Goal: Task Accomplishment & Management: Manage account settings

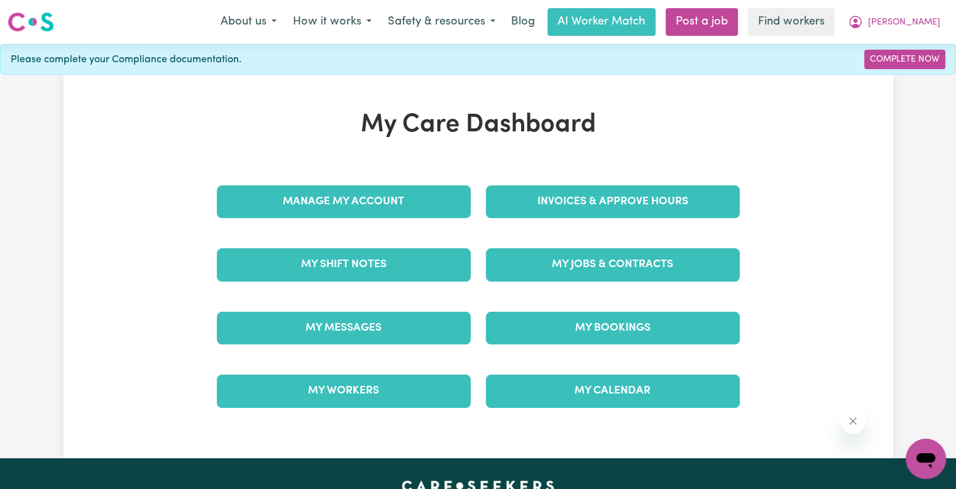
click at [550, 174] on div "Invoices & Approve Hours" at bounding box center [612, 201] width 269 height 63
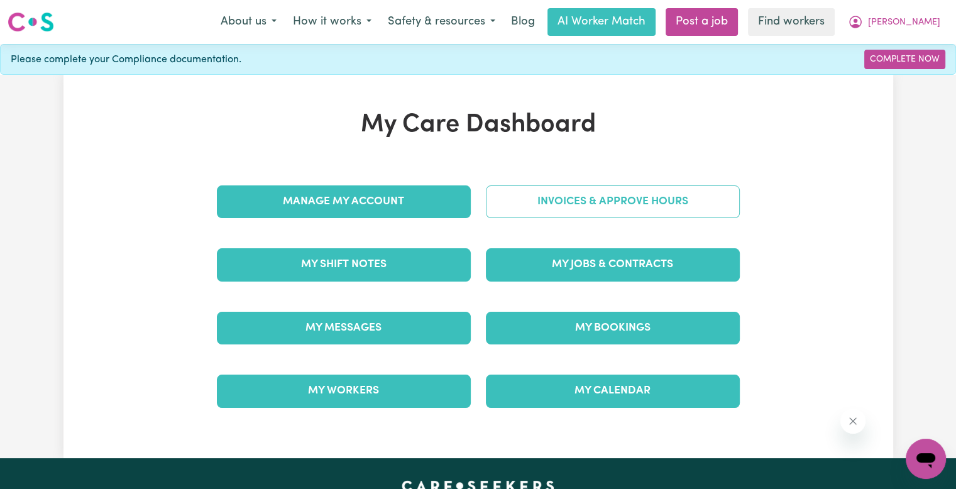
click at [544, 190] on link "Invoices & Approve Hours" at bounding box center [613, 201] width 254 height 33
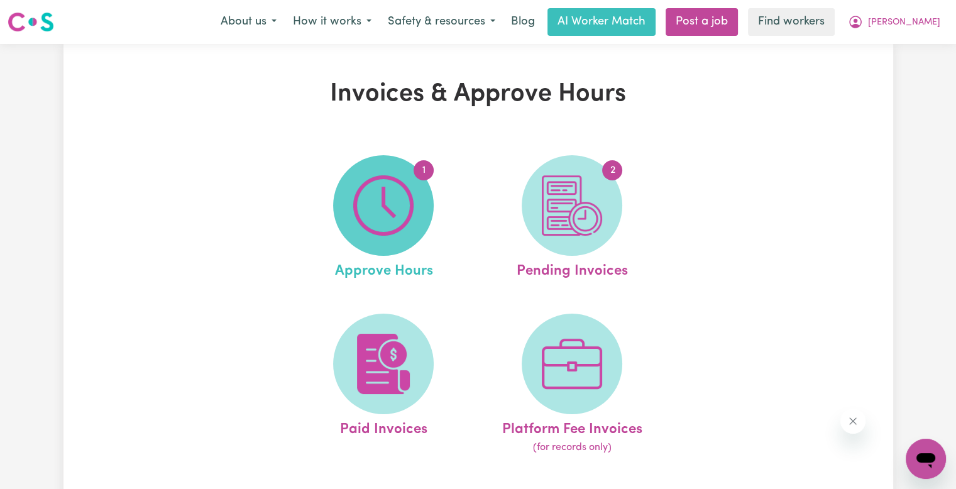
click at [382, 210] on img at bounding box center [383, 205] width 60 height 60
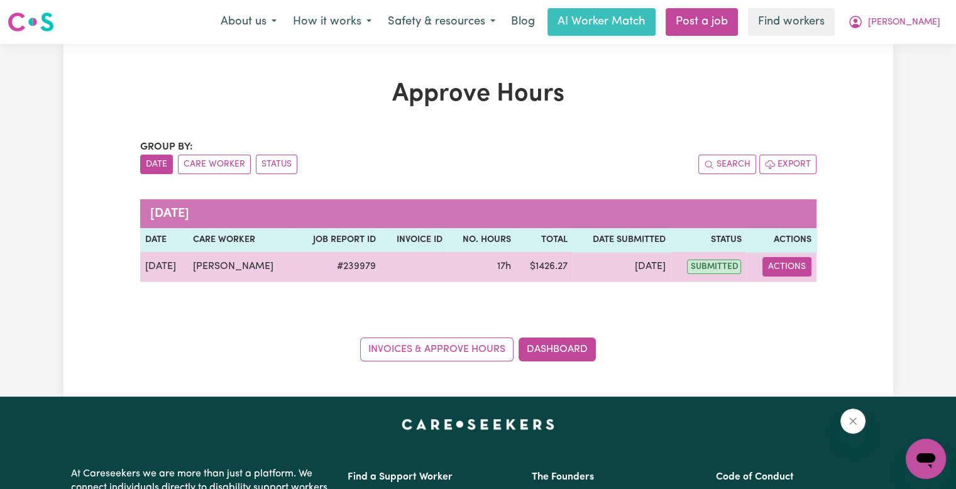
click at [782, 271] on button "Actions" at bounding box center [786, 266] width 49 height 19
click at [781, 298] on icon "View job report 239979" at bounding box center [778, 296] width 9 height 6
select select "pm"
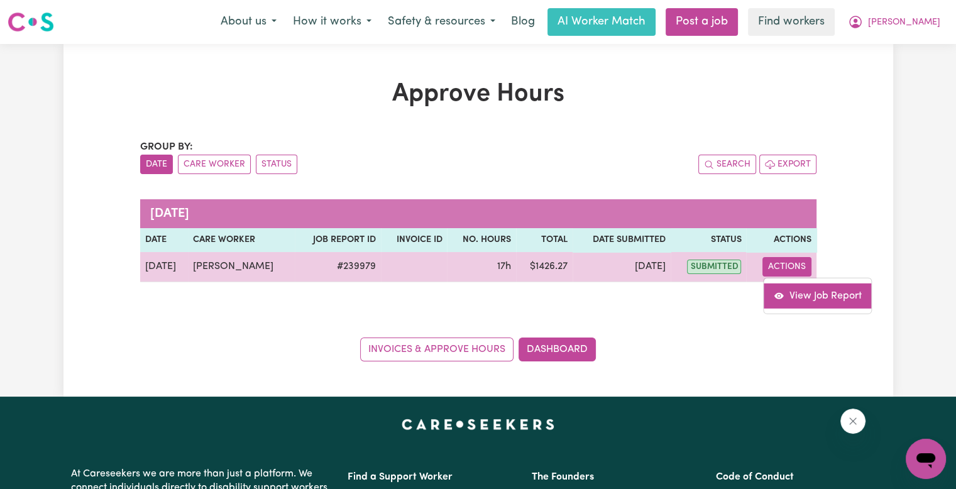
select select "pm"
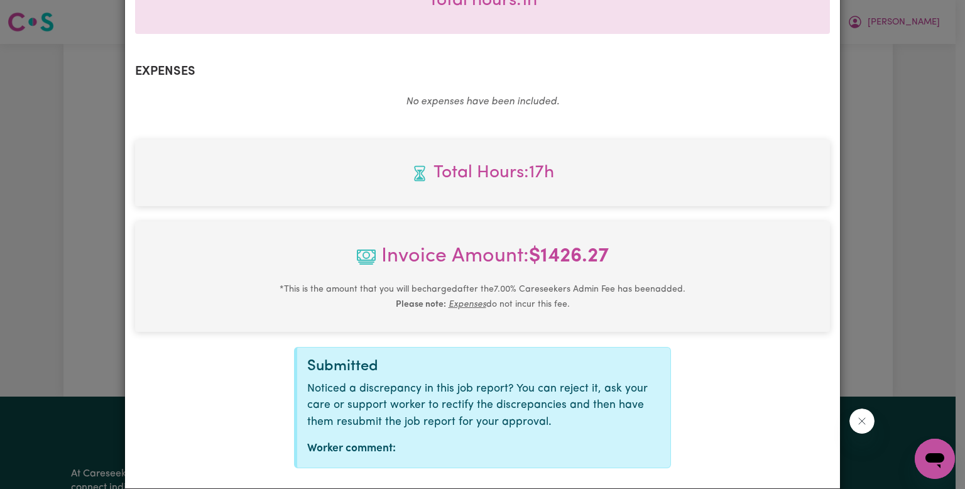
scroll to position [804, 0]
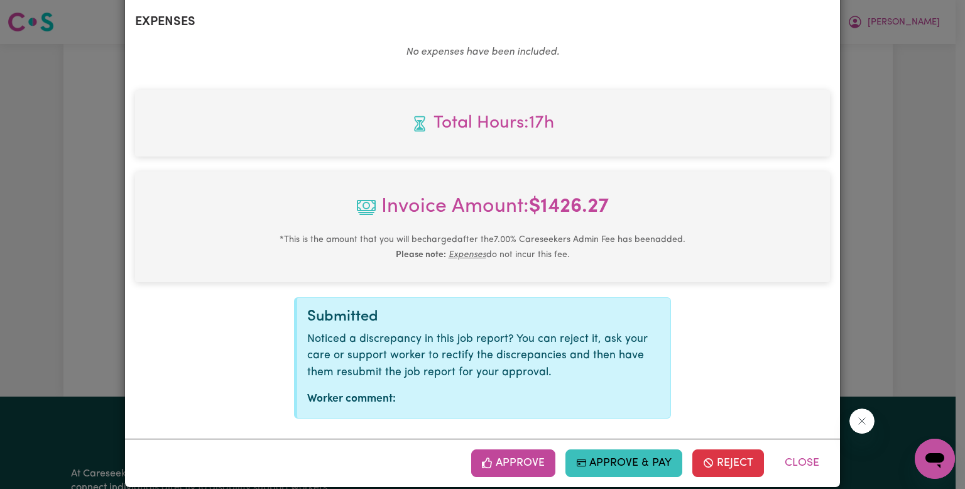
click at [520, 449] on button "Approve" at bounding box center [513, 463] width 84 height 28
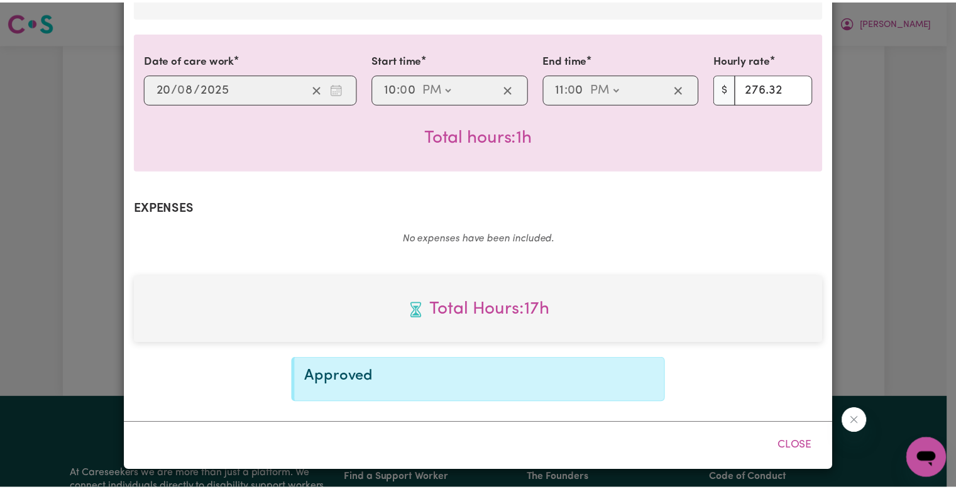
scroll to position [601, 0]
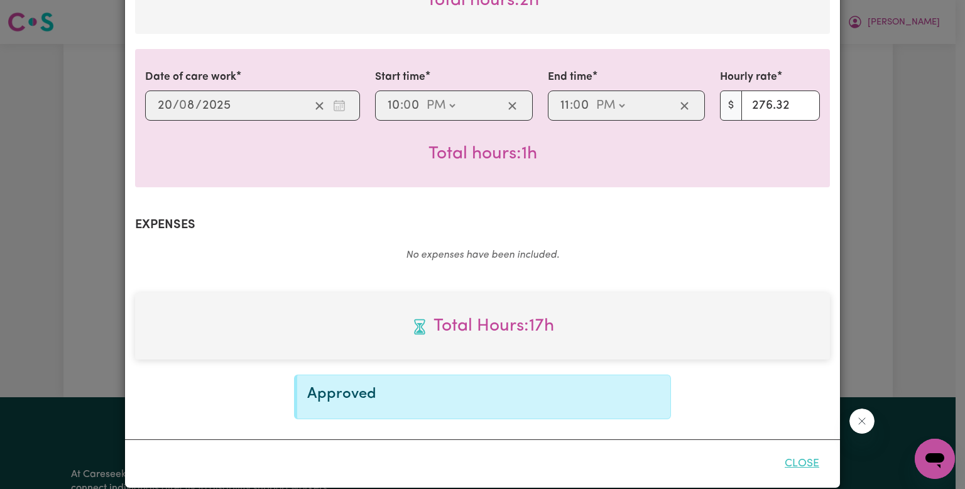
drag, startPoint x: 799, startPoint y: 451, endPoint x: 792, endPoint y: 442, distance: 11.2
click at [799, 451] on button "Close" at bounding box center [802, 464] width 56 height 28
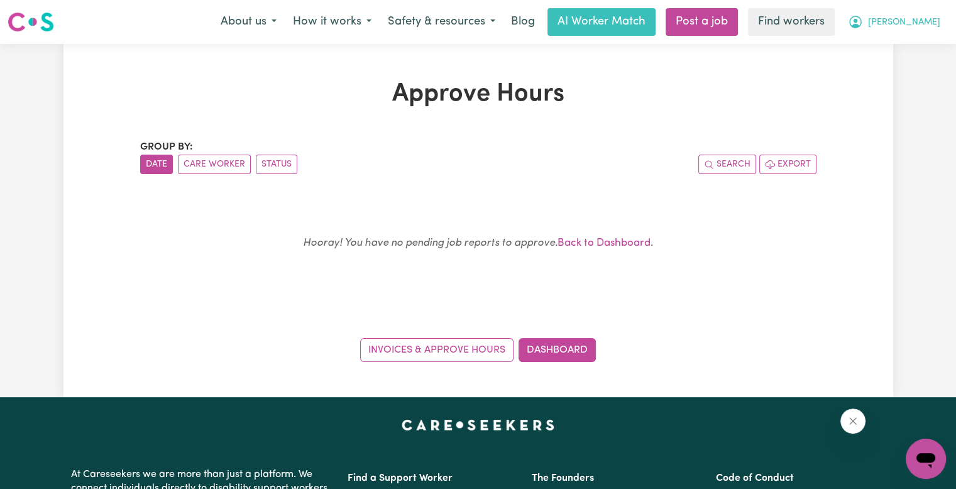
click at [917, 28] on span "[PERSON_NAME]" at bounding box center [904, 23] width 72 height 14
click at [900, 75] on link "Logout" at bounding box center [897, 72] width 99 height 24
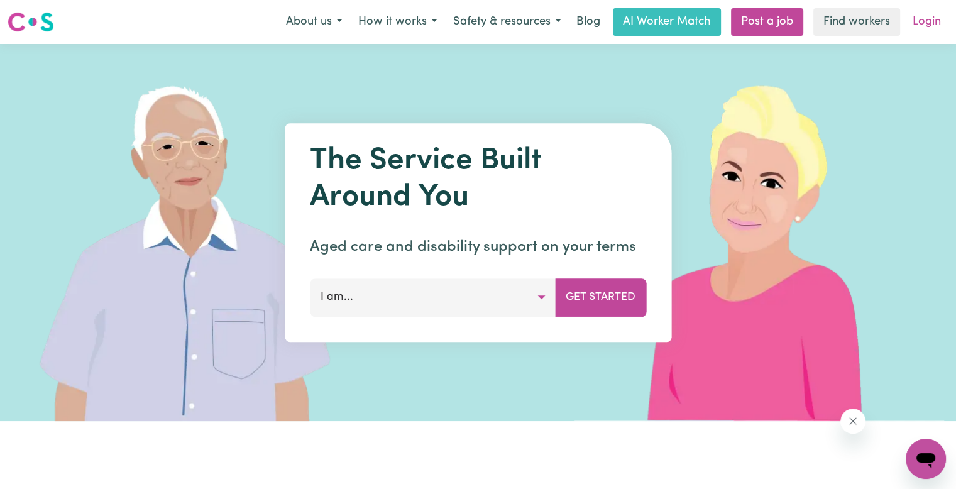
click at [926, 17] on link "Login" at bounding box center [926, 22] width 43 height 28
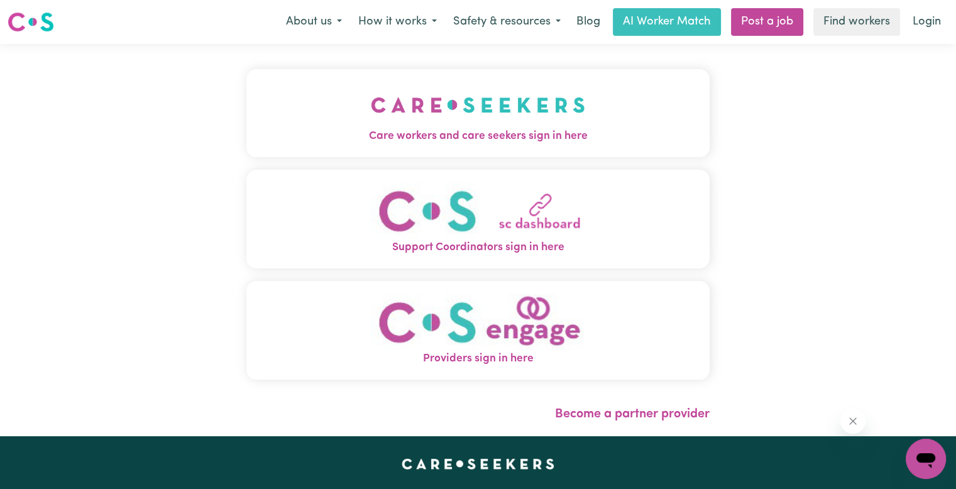
click at [462, 129] on span "Care workers and care seekers sign in here" at bounding box center [477, 136] width 463 height 16
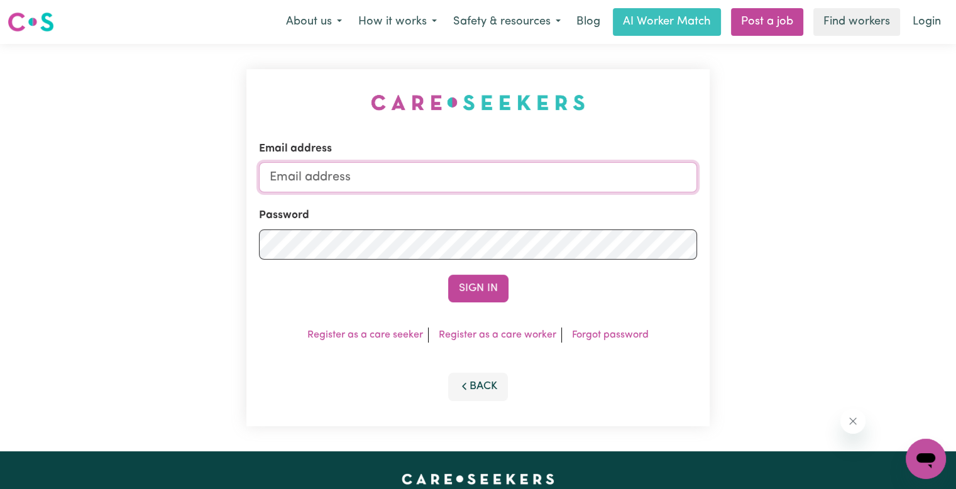
click at [452, 173] on input "Email address" at bounding box center [478, 177] width 438 height 30
type input "[EMAIL_ADDRESS][PERSON_NAME][PERSON_NAME][DOMAIN_NAME]"
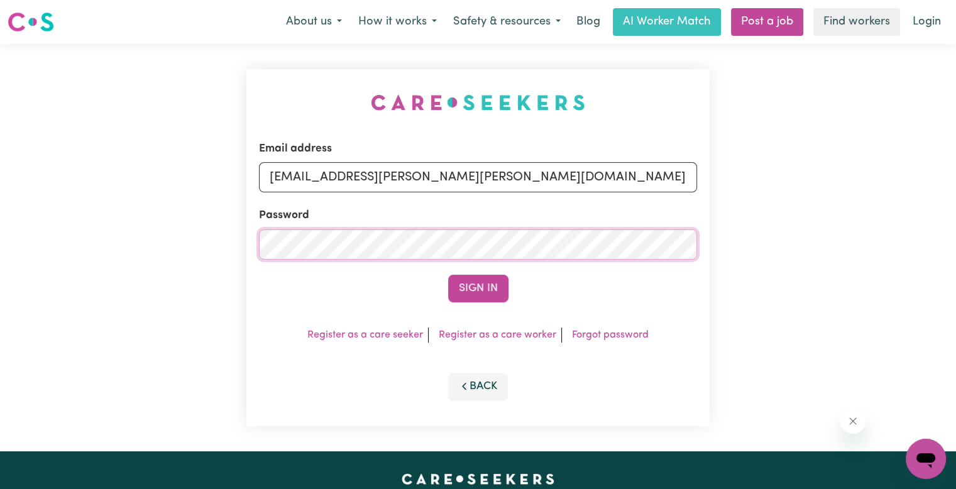
click at [448, 275] on button "Sign In" at bounding box center [478, 289] width 60 height 28
